Goal: Task Accomplishment & Management: Complete application form

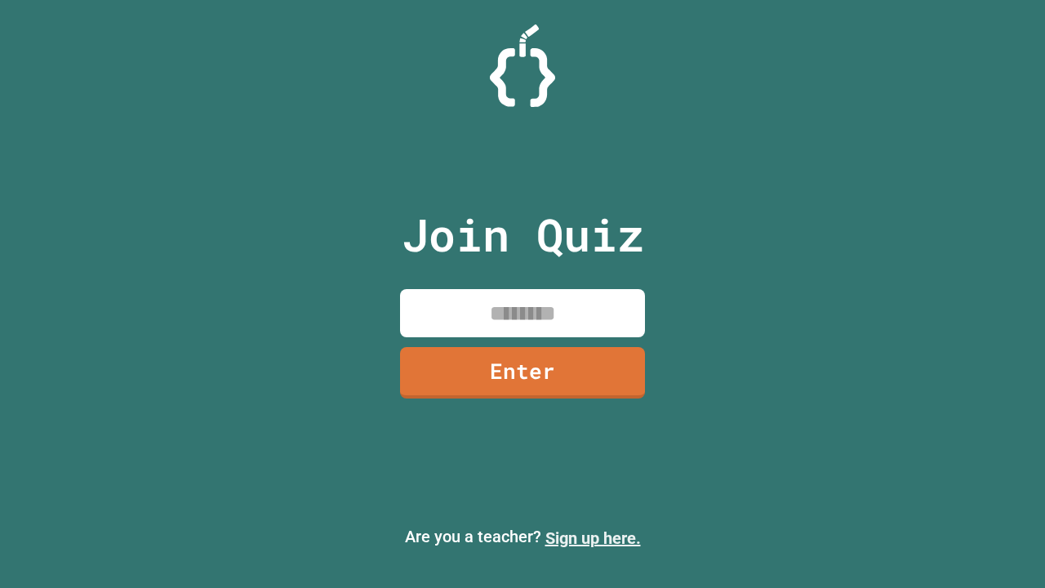
click at [593, 538] on link "Sign up here." at bounding box center [593, 538] width 96 height 20
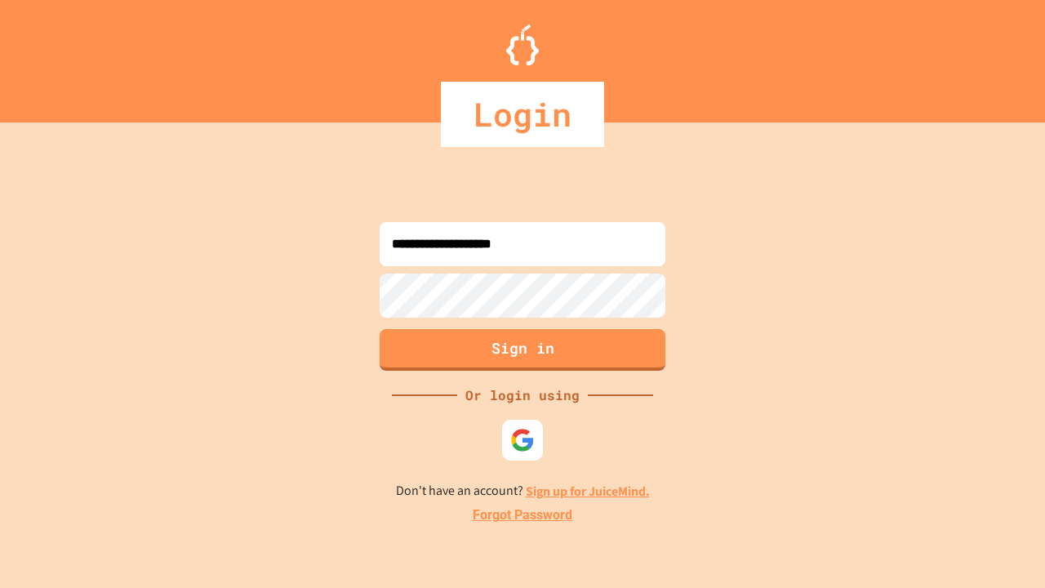
type input "**********"
